Goal: Task Accomplishment & Management: Manage account settings

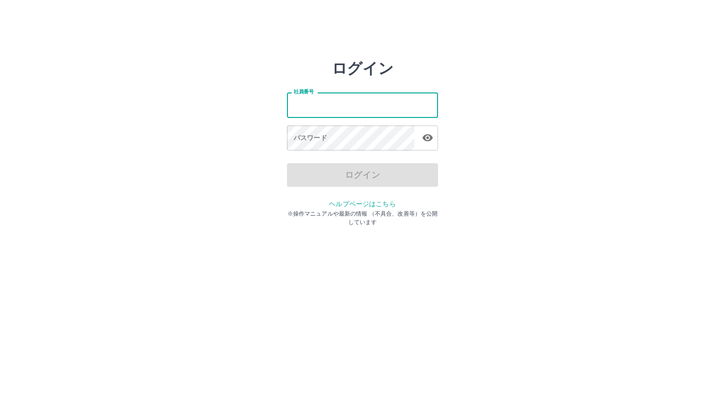
click at [314, 113] on input "社員番号" at bounding box center [362, 105] width 151 height 25
type input "*******"
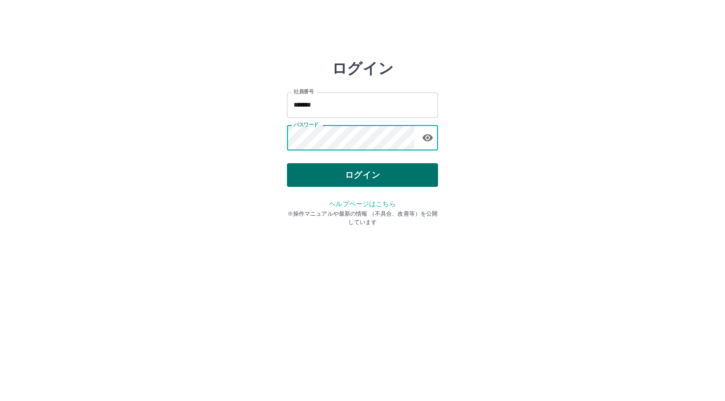
click at [331, 175] on button "ログイン" at bounding box center [362, 175] width 151 height 24
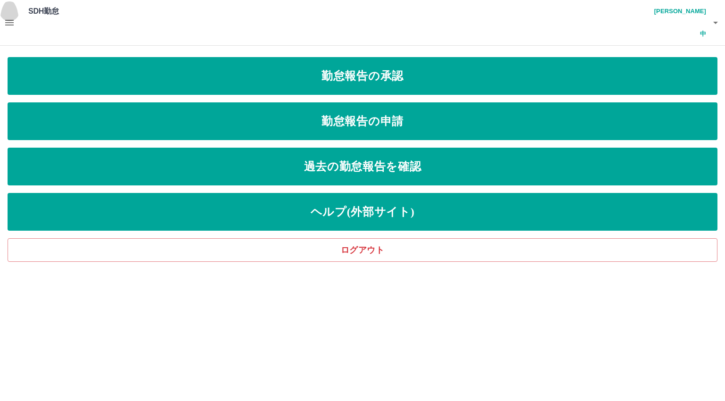
click at [13, 17] on icon "button" at bounding box center [9, 22] width 11 height 11
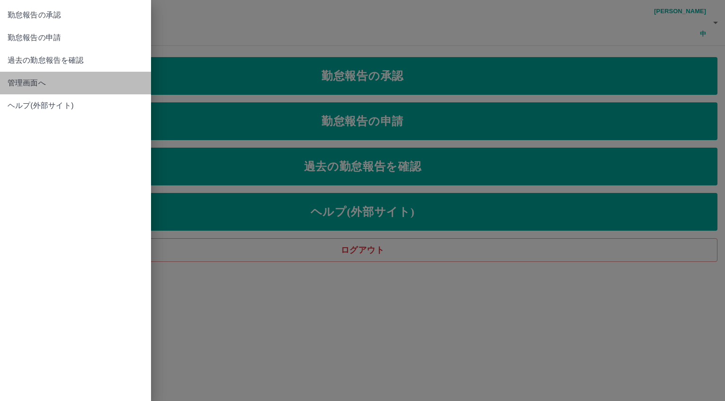
click at [31, 85] on span "管理画面へ" at bounding box center [76, 82] width 136 height 11
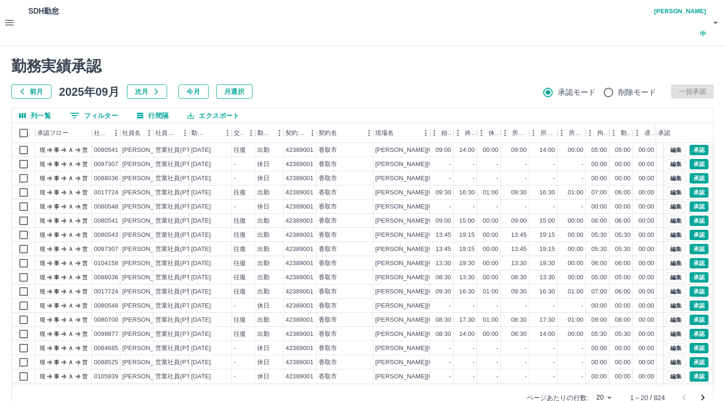
click at [602, 375] on body "SDH勤怠 [PERSON_NAME] 勤務実績承認 前月 [DATE] 次月 今月 月選択 承認モード 削除モード 一括承認 列一覧 0 フィルター 行間隔…" at bounding box center [362, 211] width 725 height 422
click at [601, 361] on li "500" at bounding box center [604, 364] width 32 height 17
type input "***"
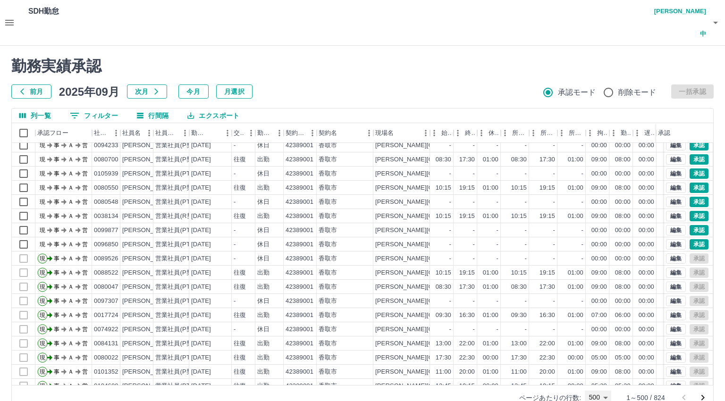
scroll to position [2465, 0]
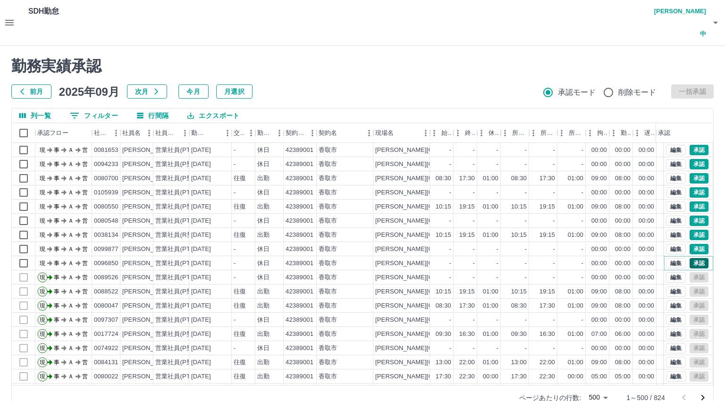
click at [693, 258] on button "承認" at bounding box center [699, 263] width 19 height 10
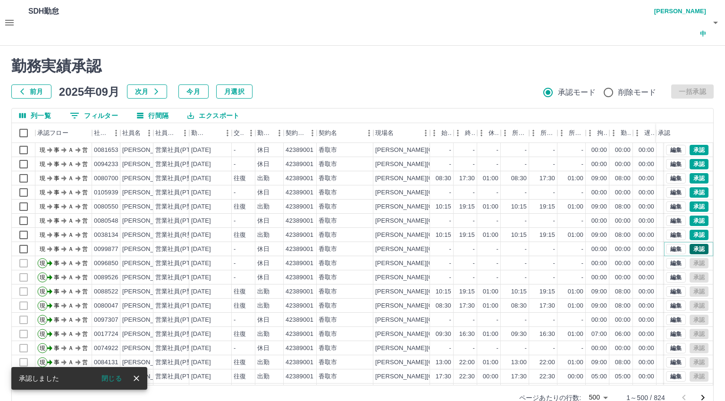
click at [691, 244] on button "承認" at bounding box center [699, 249] width 19 height 10
click at [690, 230] on button "承認" at bounding box center [699, 235] width 19 height 10
click at [690, 216] on button "承認" at bounding box center [699, 221] width 19 height 10
click at [694, 202] on button "承認" at bounding box center [699, 207] width 19 height 10
click at [691, 188] on button "承認" at bounding box center [699, 193] width 19 height 10
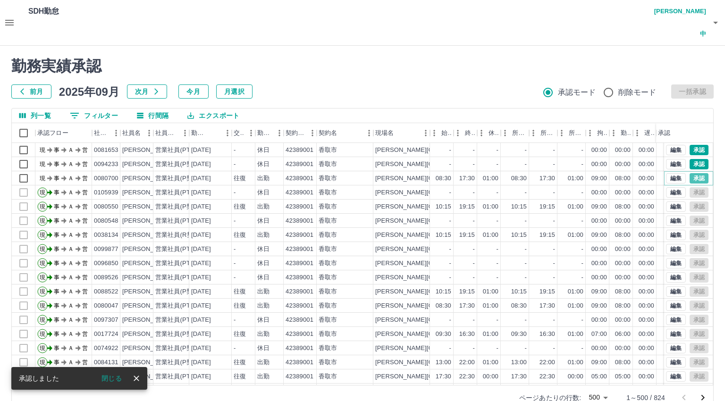
click at [690, 173] on button "承認" at bounding box center [699, 178] width 19 height 10
click at [693, 159] on button "承認" at bounding box center [699, 164] width 19 height 10
click at [692, 145] on button "承認" at bounding box center [699, 150] width 19 height 10
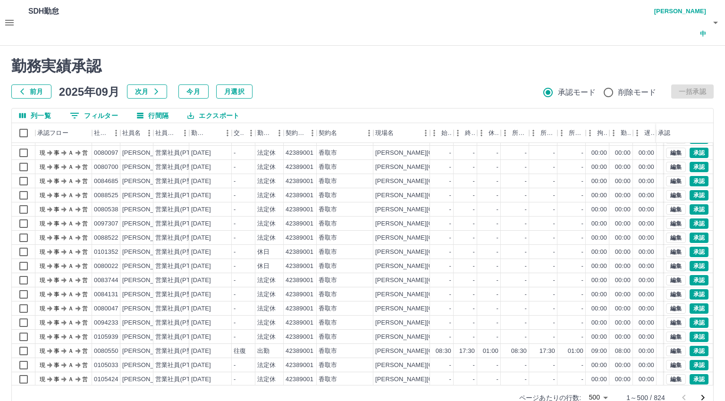
scroll to position [623, 0]
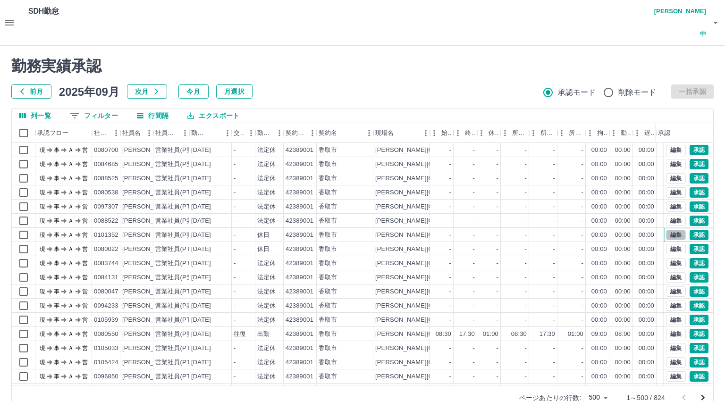
click at [666, 230] on button "編集" at bounding box center [676, 235] width 20 height 10
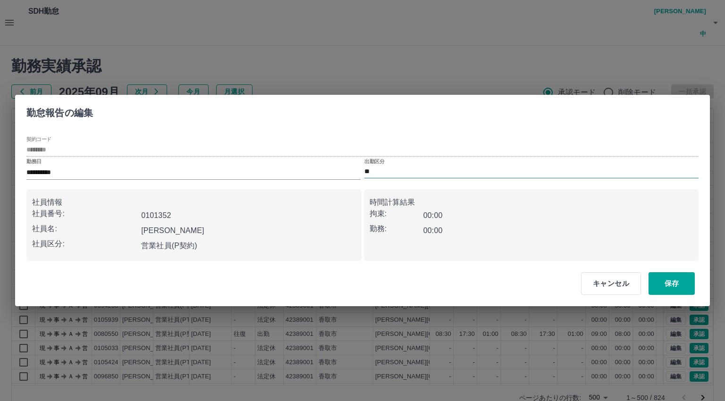
click at [375, 171] on input "**" at bounding box center [532, 172] width 334 height 12
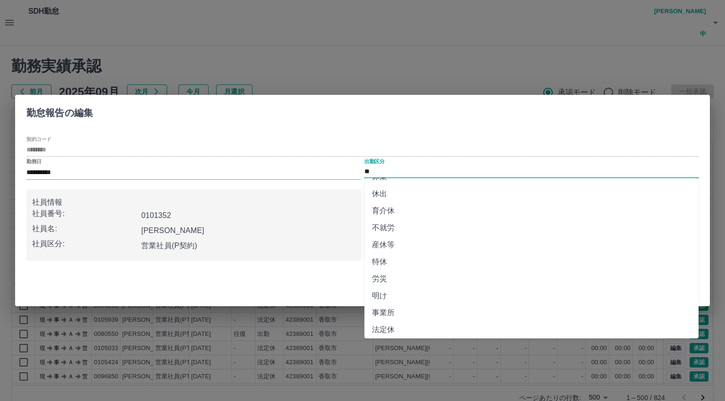
scroll to position [153, 0]
click at [393, 305] on li "法定休" at bounding box center [532, 309] width 334 height 17
type input "***"
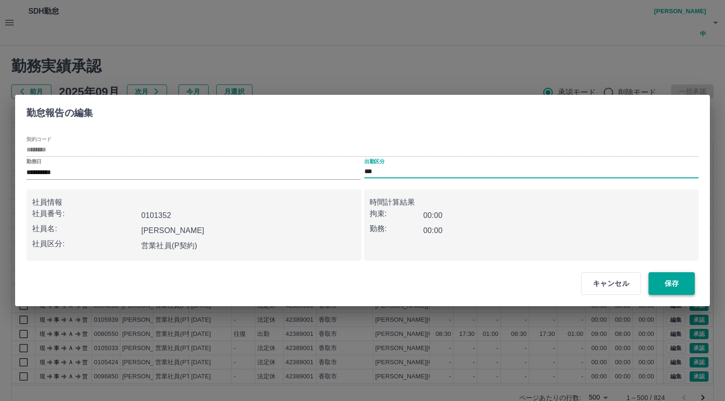
click at [665, 279] on button "保存" at bounding box center [672, 284] width 46 height 23
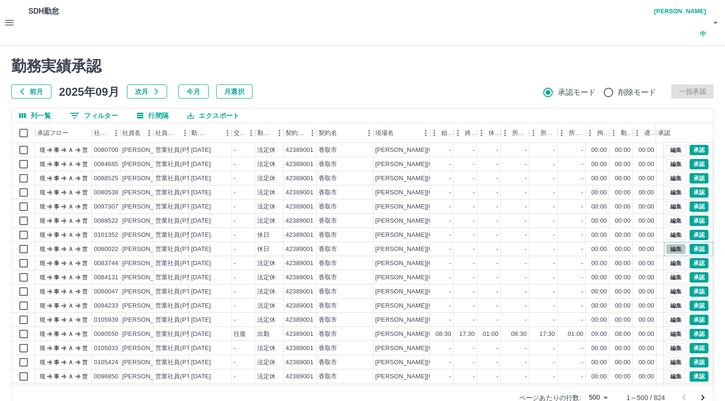
click at [669, 244] on button "編集" at bounding box center [676, 249] width 20 height 10
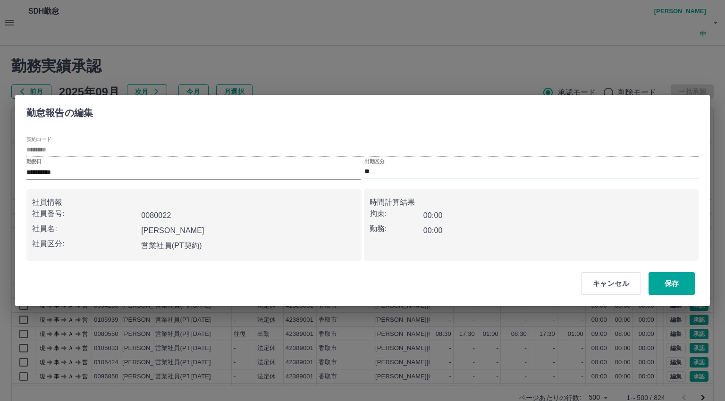
click at [376, 169] on input "**" at bounding box center [532, 172] width 334 height 12
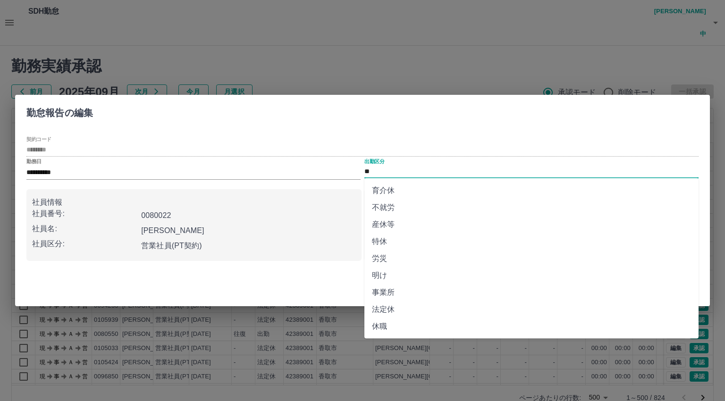
click at [395, 310] on li "法定休" at bounding box center [532, 309] width 334 height 17
type input "***"
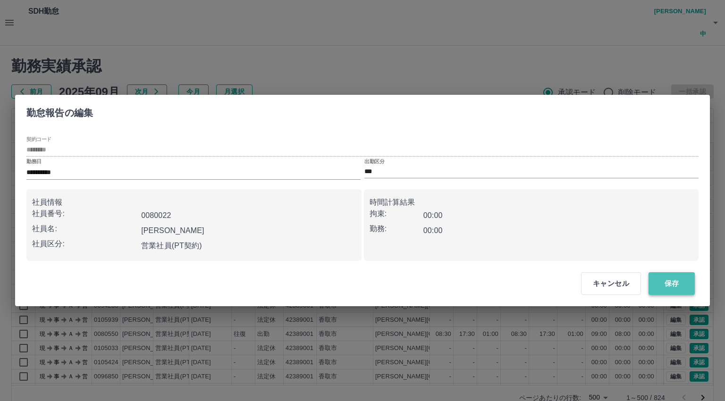
click at [672, 286] on button "保存" at bounding box center [672, 284] width 46 height 23
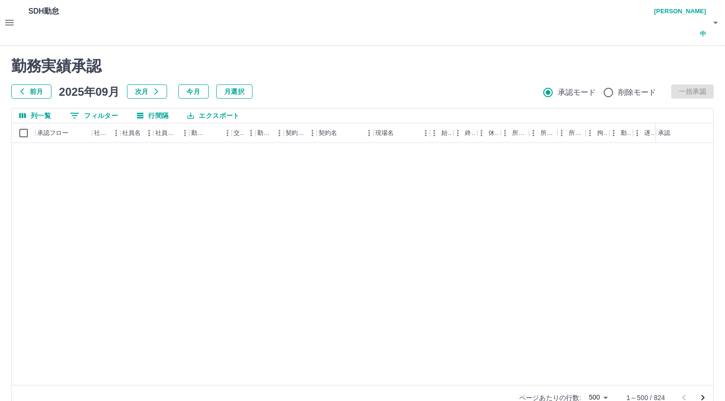
scroll to position [3353, 0]
